Goal: Information Seeking & Learning: Learn about a topic

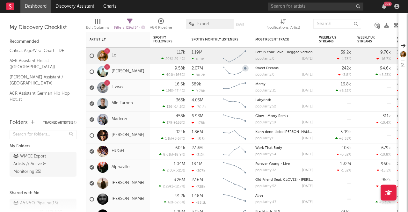
click at [309, 12] on div "99 +" at bounding box center [335, 6] width 134 height 13
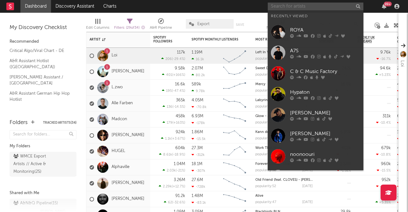
click at [307, 6] on input "text" at bounding box center [316, 7] width 96 height 8
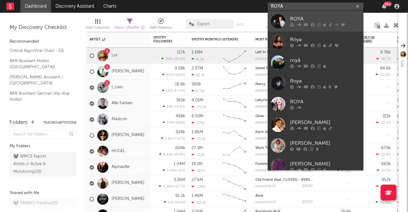
type input "ROYA"
click at [317, 15] on link "ROYA" at bounding box center [316, 21] width 96 height 21
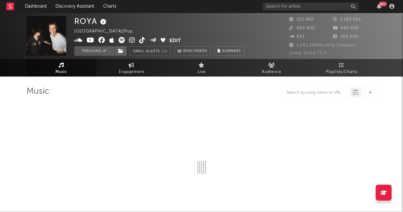
select select "6m"
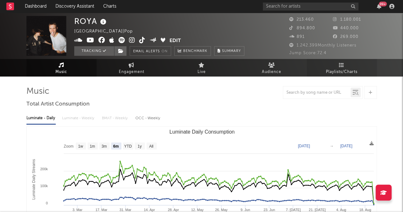
click at [340, 62] on icon at bounding box center [341, 64] width 5 height 5
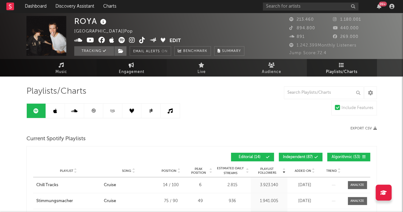
click at [147, 73] on link "Engagement" at bounding box center [132, 68] width 70 height 18
select select "1w"
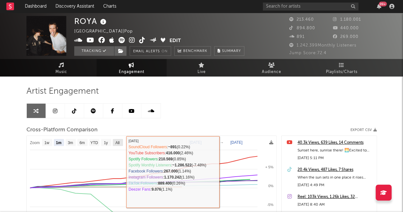
click at [120, 142] on rect at bounding box center [118, 142] width 10 height 7
select select "All"
type input "[DATE]"
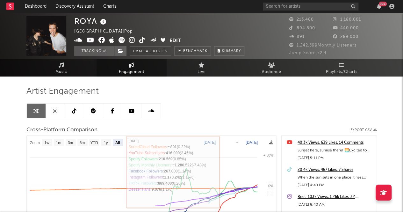
select select "All"
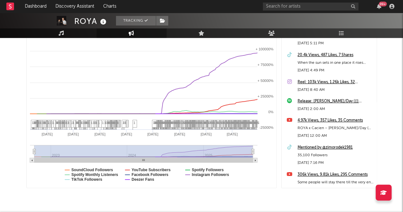
scroll to position [96, 0]
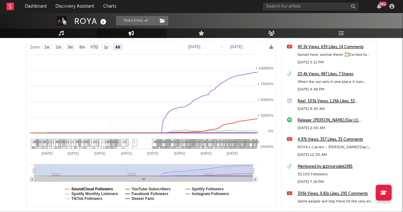
click at [107, 190] on text "SoundCloud Followers" at bounding box center [92, 189] width 42 height 4
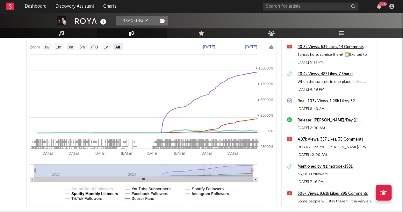
click at [109, 194] on text "Spotify Monthly Listeners" at bounding box center [94, 194] width 47 height 4
